Goal: Communication & Community: Participate in discussion

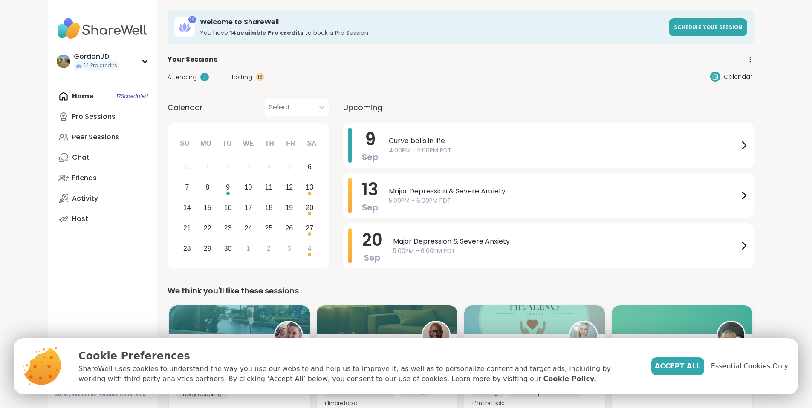
click at [168, 74] on span "Attending" at bounding box center [182, 77] width 29 height 9
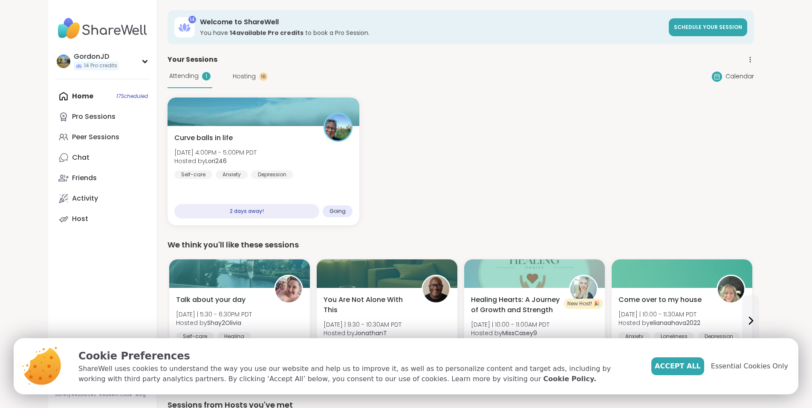
click at [55, 97] on div "Home 17 Scheduled Pro Sessions Peer Sessions Chat Friends Activity Host" at bounding box center [102, 157] width 95 height 143
click at [698, 368] on span "Accept All" at bounding box center [678, 366] width 46 height 10
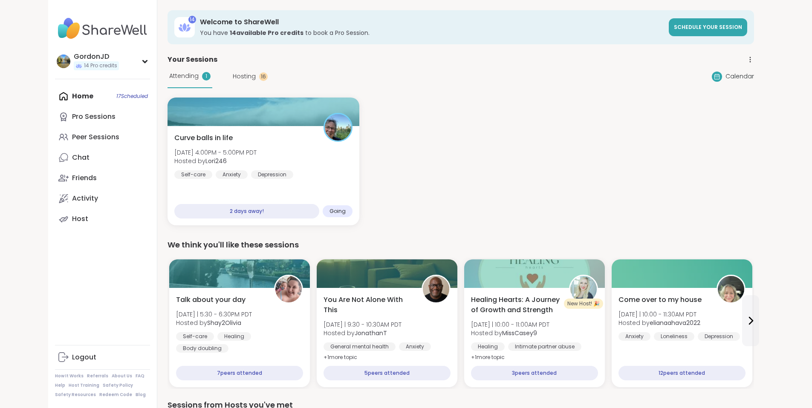
click at [233, 80] on span "Hosting" at bounding box center [244, 76] width 23 height 9
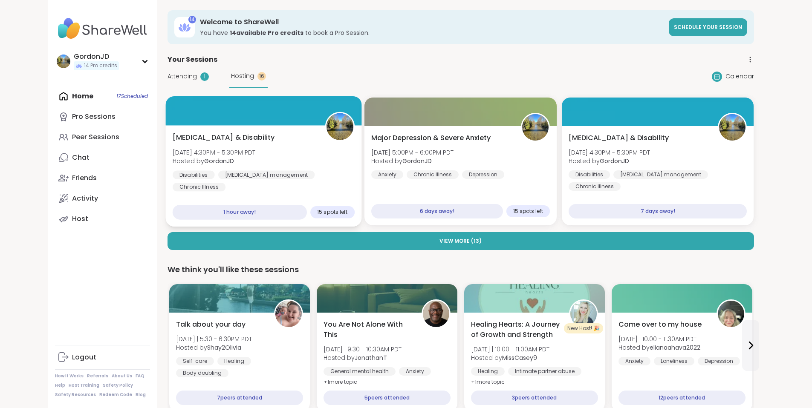
click at [199, 112] on div at bounding box center [263, 110] width 196 height 29
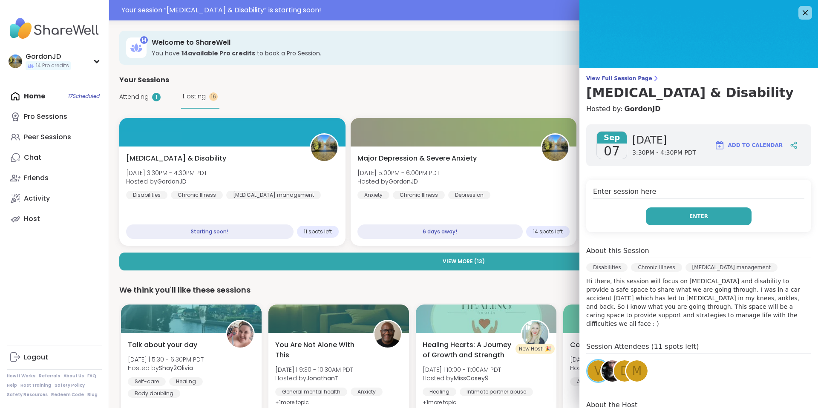
click at [697, 215] on span "Enter" at bounding box center [699, 217] width 19 height 8
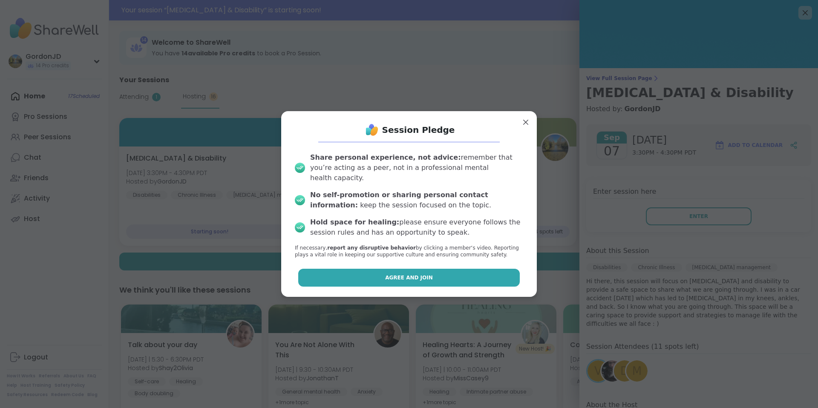
click at [433, 273] on button "Agree and Join" at bounding box center [409, 278] width 222 height 18
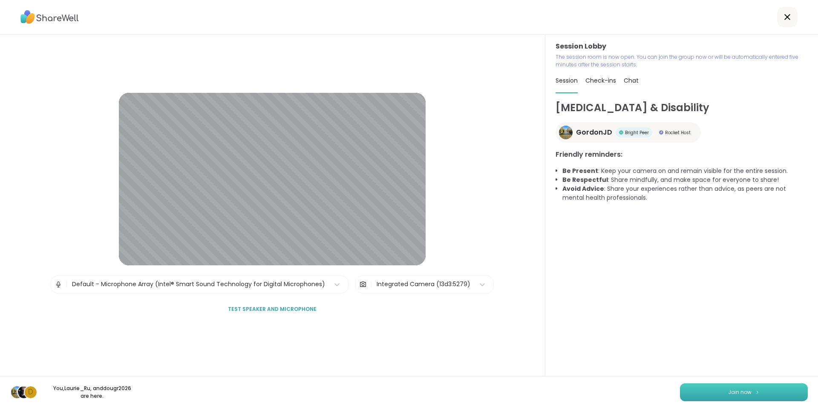
click at [737, 393] on span "Join now" at bounding box center [739, 393] width 23 height 8
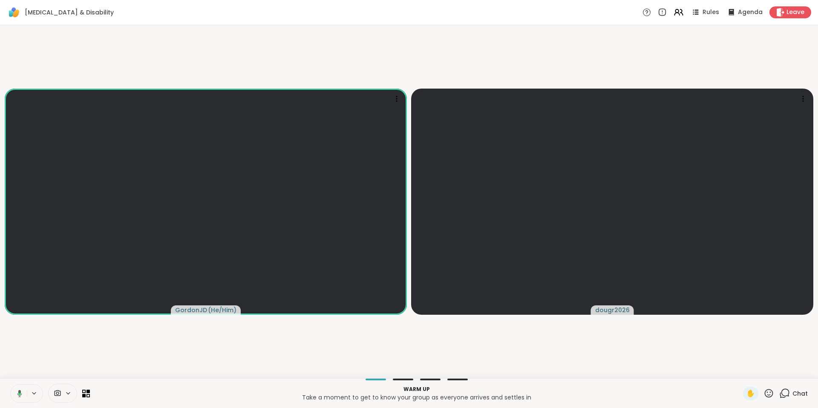
click at [533, 358] on video-player-container "GordonJD ( He/Him ) dougr2026" at bounding box center [409, 202] width 808 height 347
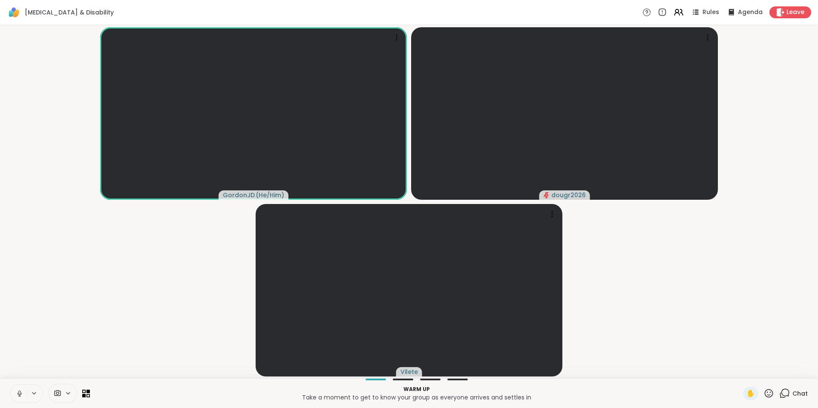
click at [781, 390] on icon at bounding box center [785, 393] width 11 height 11
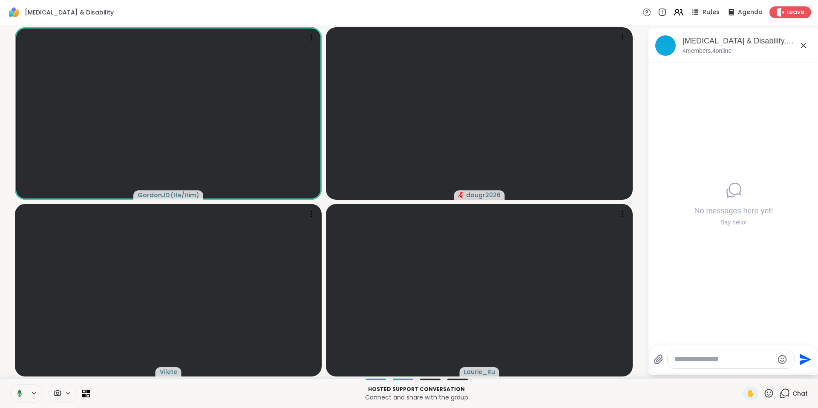
click at [703, 12] on span "Rules" at bounding box center [711, 12] width 17 height 9
